Goal: Information Seeking & Learning: Learn about a topic

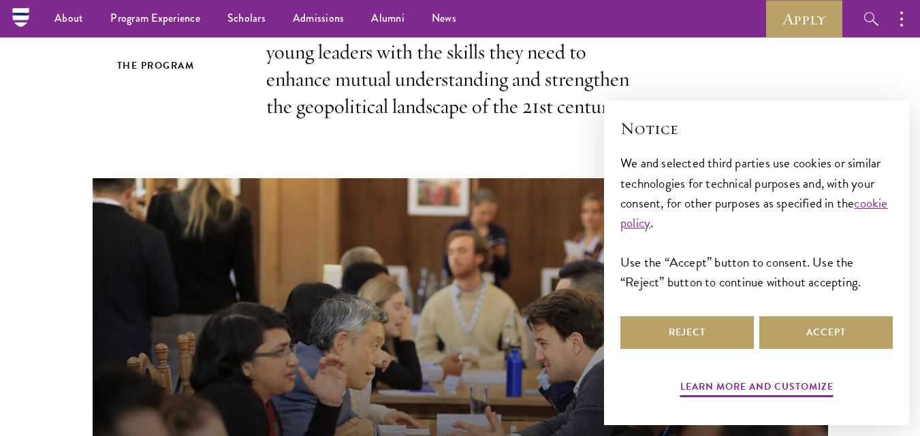
scroll to position [100, 0]
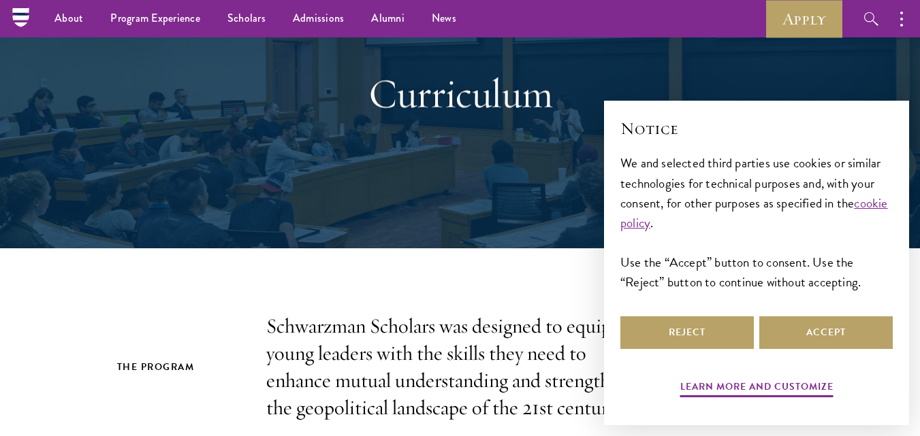
click at [389, 27] on link "Alumni" at bounding box center [387, 18] width 61 height 37
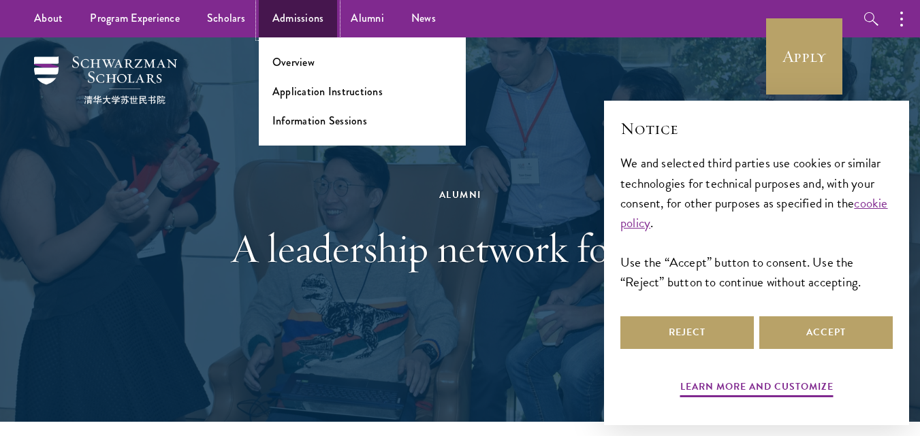
click at [309, 17] on link "Admissions" at bounding box center [298, 18] width 79 height 37
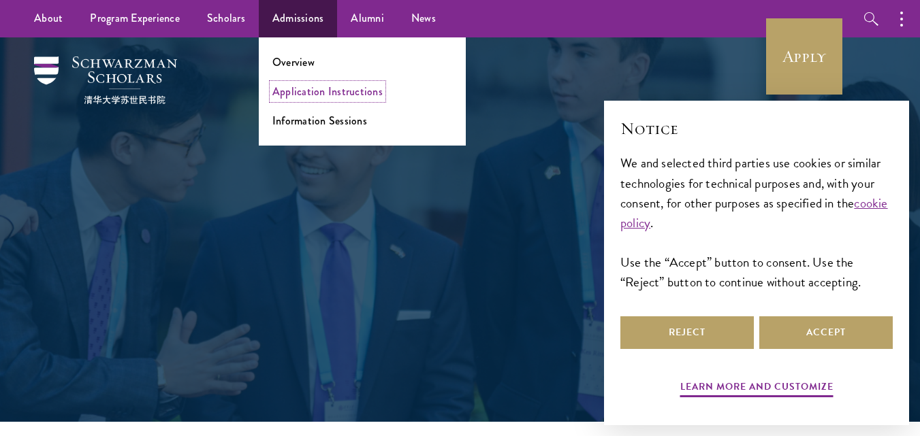
click at [304, 95] on link "Application Instructions" at bounding box center [327, 92] width 110 height 16
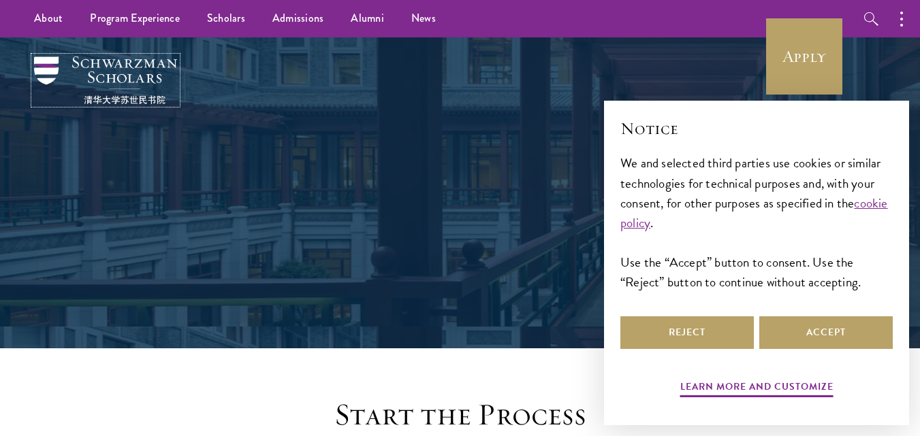
click at [55, 69] on img at bounding box center [105, 81] width 143 height 48
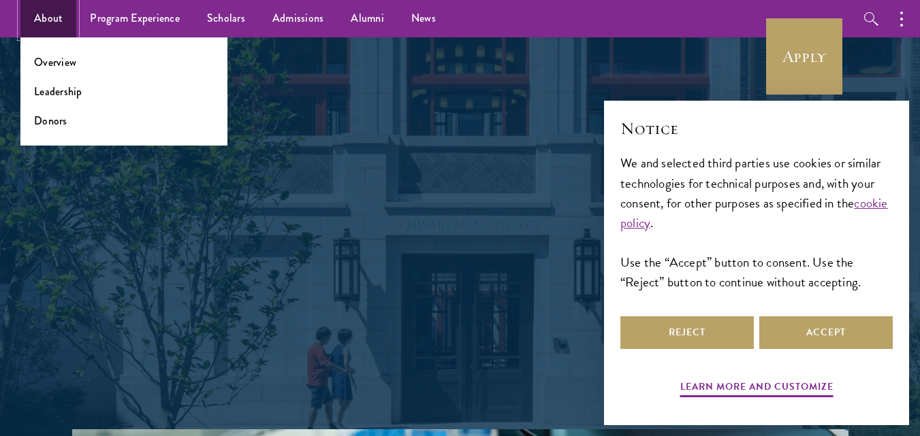
click at [54, 18] on link "About" at bounding box center [48, 18] width 56 height 37
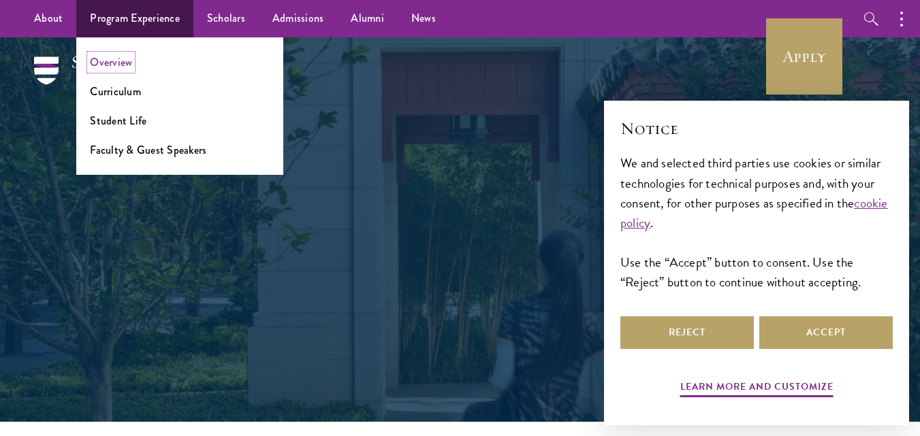
click at [111, 63] on link "Overview" at bounding box center [111, 62] width 42 height 16
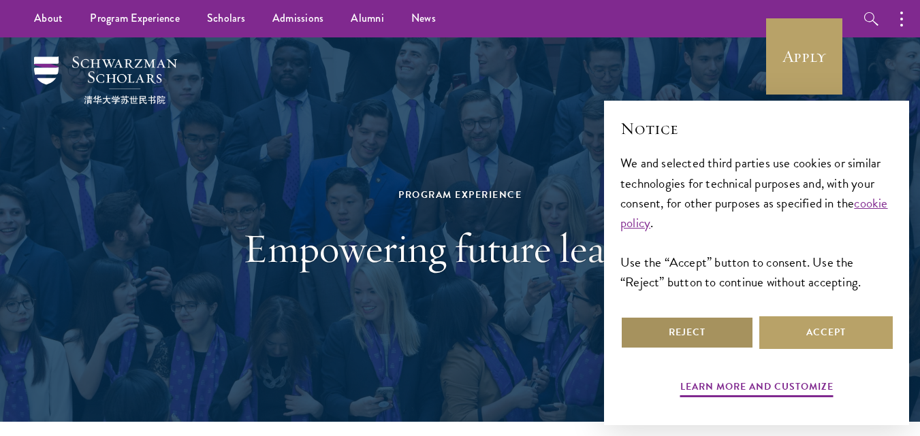
click at [705, 330] on button "Reject" at bounding box center [686, 333] width 133 height 33
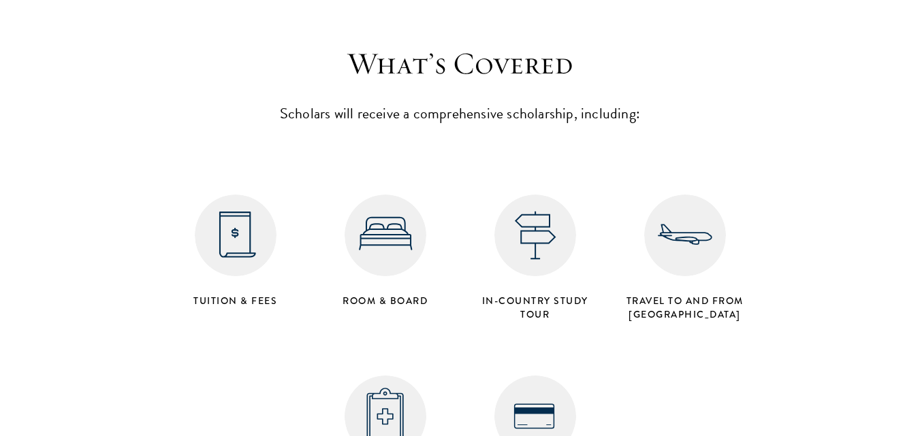
scroll to position [5631, 0]
